Goal: Check status

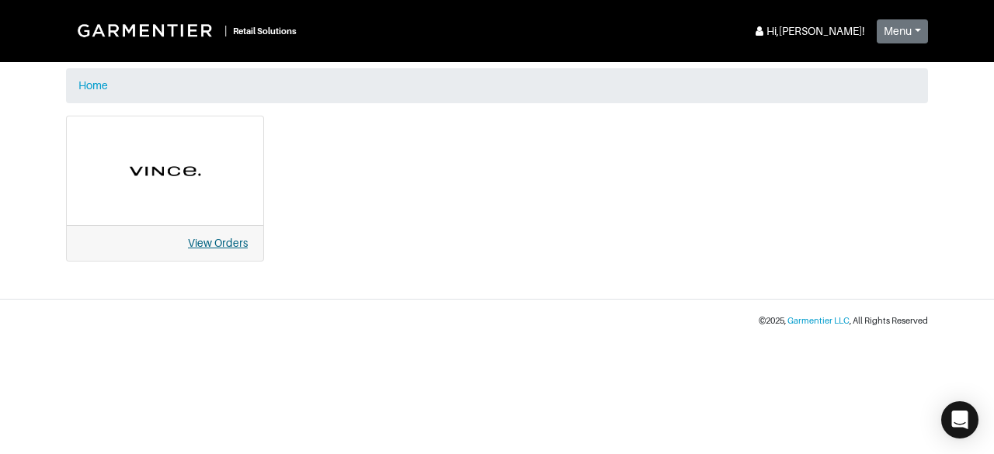
click at [222, 244] on link "View Orders" at bounding box center [218, 243] width 60 height 12
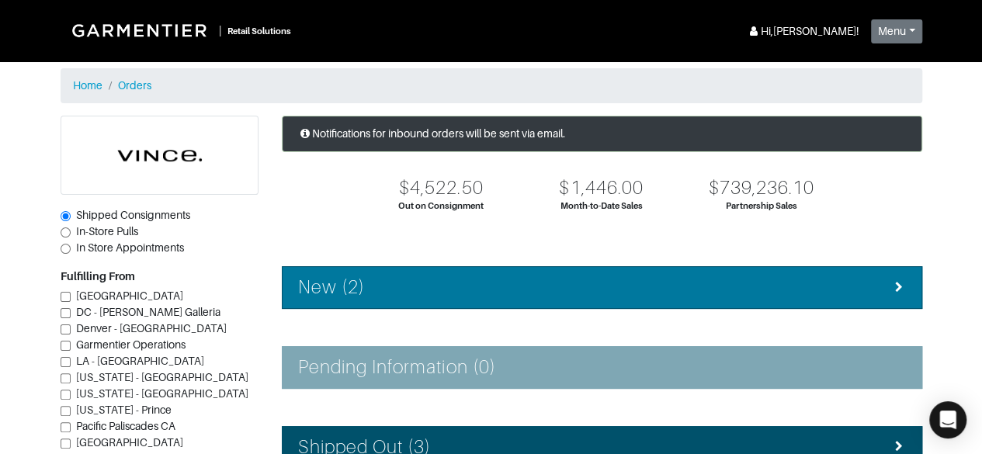
click at [376, 288] on div "New (2)" at bounding box center [602, 287] width 608 height 23
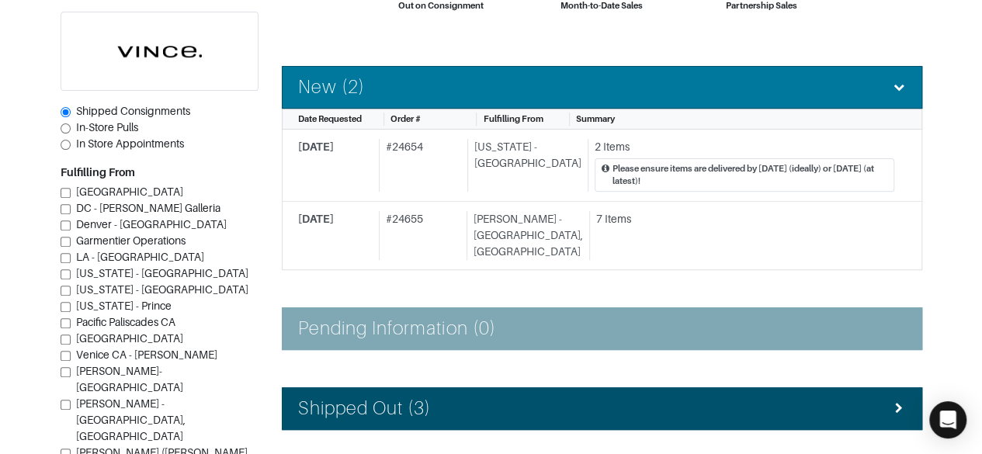
scroll to position [274, 0]
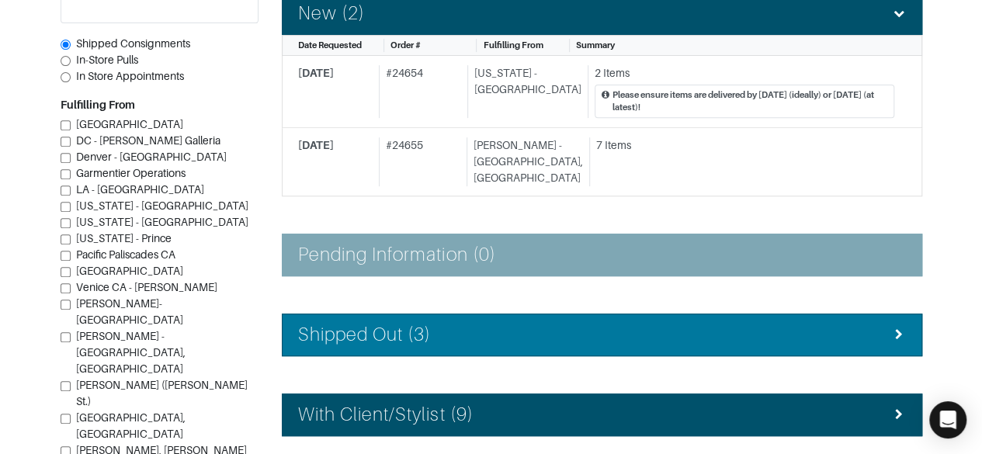
click at [844, 324] on div "Shipped Out (3)" at bounding box center [602, 335] width 608 height 23
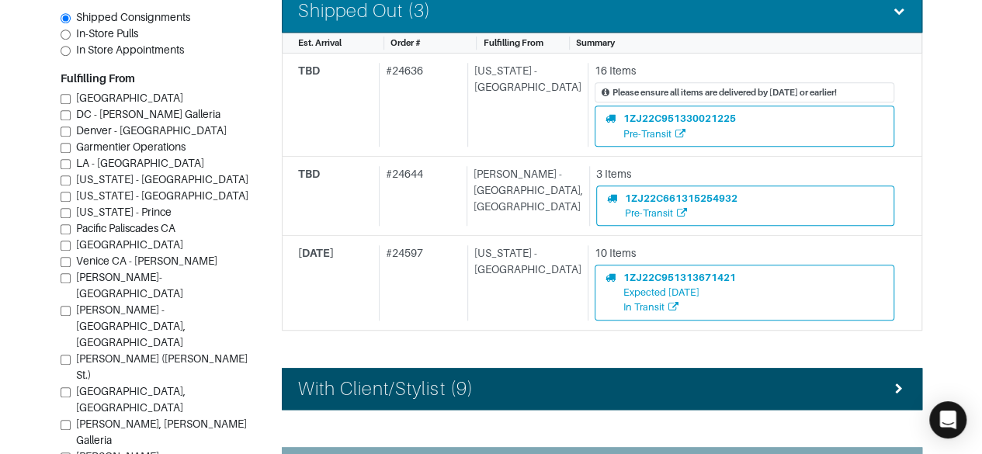
scroll to position [633, 0]
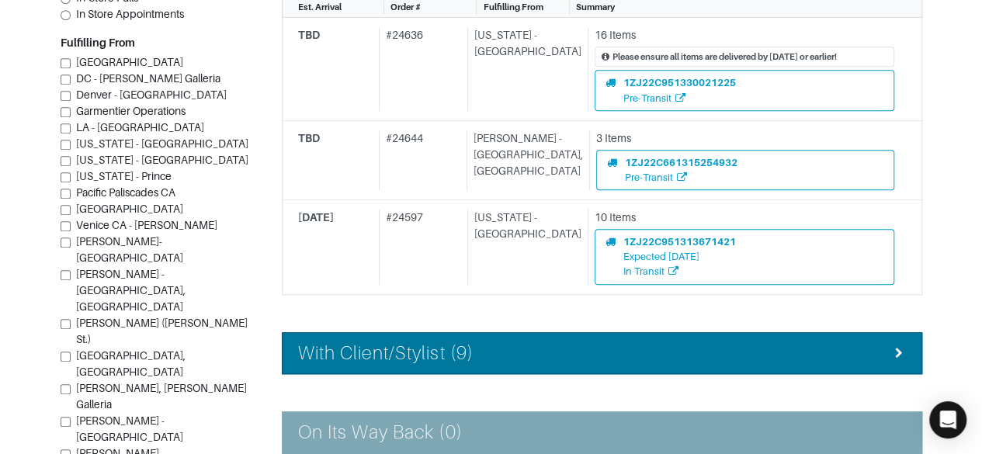
click at [841, 342] on div "With Client/Stylist (9)" at bounding box center [602, 353] width 608 height 23
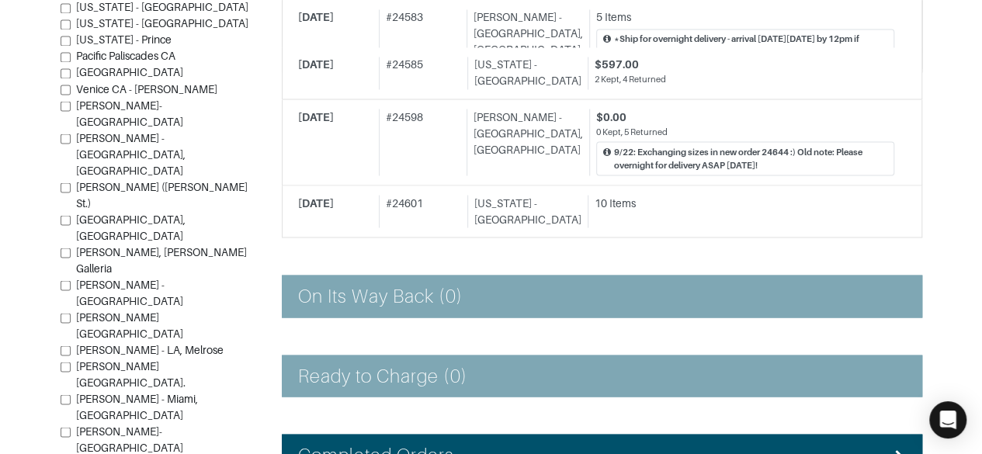
scroll to position [1411, 0]
